Goal: Task Accomplishment & Management: Manage account settings

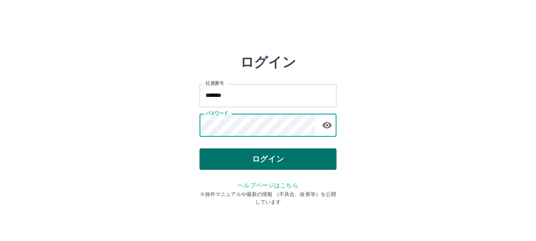
click at [235, 151] on button "ログイン" at bounding box center [268, 158] width 137 height 21
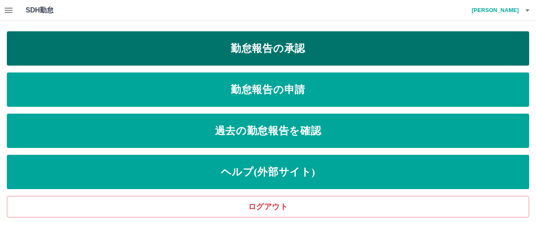
click at [257, 55] on link "勤怠報告の承認" at bounding box center [268, 48] width 522 height 34
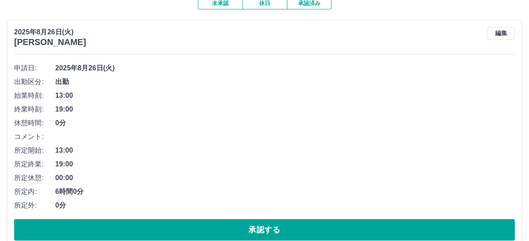
scroll to position [86, 0]
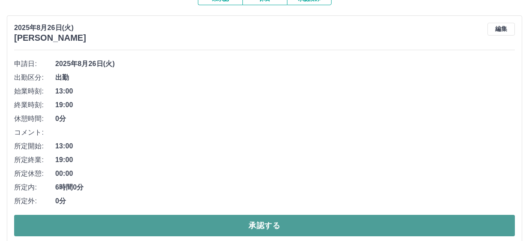
click at [232, 223] on button "承認する" at bounding box center [264, 224] width 500 height 21
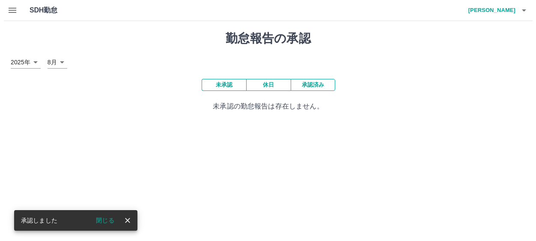
scroll to position [0, 0]
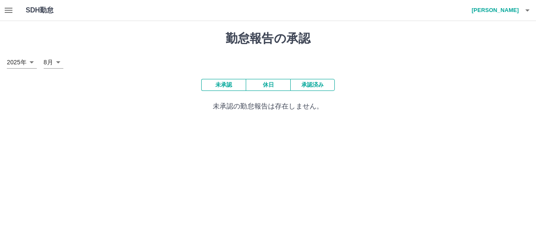
click at [444, 97] on div "未承認 休日 承認済み 未承認の勤怠報告は存在しません。" at bounding box center [268, 95] width 522 height 33
